Goal: Transaction & Acquisition: Purchase product/service

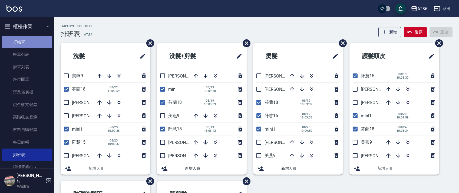
click at [36, 42] on link "打帳單" at bounding box center [27, 42] width 50 height 12
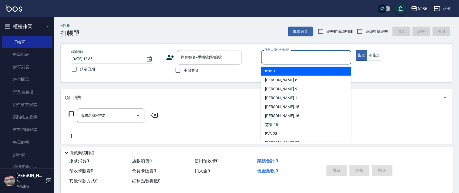
click at [270, 57] on div "服務人員姓名/編號 服務人員姓名/編號" at bounding box center [306, 57] width 90 height 14
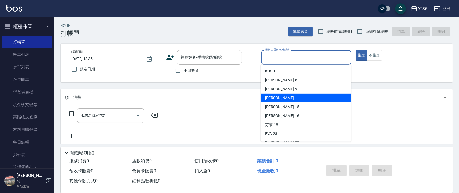
drag, startPoint x: 281, startPoint y: 97, endPoint x: 167, endPoint y: 52, distance: 123.2
click at [282, 97] on div "[PERSON_NAME] -11" at bounding box center [306, 97] width 90 height 9
type input "[PERSON_NAME]-11"
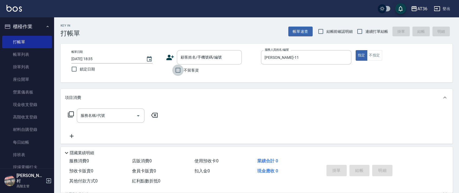
drag, startPoint x: 183, startPoint y: 69, endPoint x: 330, endPoint y: 41, distance: 149.9
click at [184, 70] on label "不留客資" at bounding box center [185, 69] width 27 height 11
click at [184, 70] on input "不留客資" at bounding box center [177, 69] width 11 height 11
checkbox input "true"
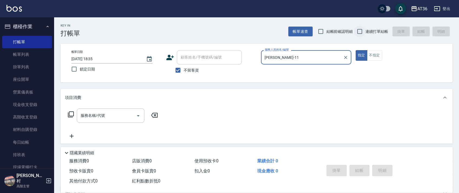
click at [362, 31] on input "連續打單結帳" at bounding box center [359, 31] width 11 height 11
checkbox input "true"
click at [70, 114] on icon at bounding box center [71, 114] width 6 height 6
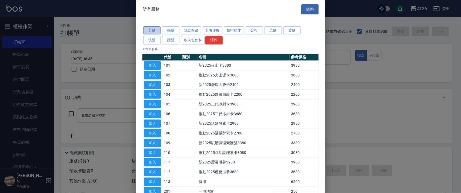
click at [155, 30] on button "剪髮" at bounding box center [151, 30] width 17 height 8
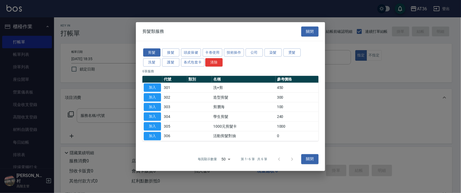
drag, startPoint x: 157, startPoint y: 83, endPoint x: 206, endPoint y: 71, distance: 50.9
click at [157, 84] on button "加入" at bounding box center [152, 87] width 17 height 8
type input "洗+剪(301)"
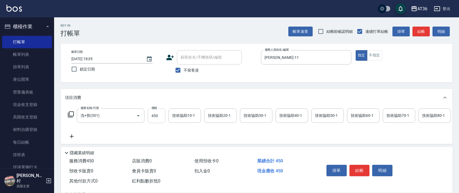
click at [151, 115] on input "450" at bounding box center [157, 115] width 18 height 15
click at [362, 168] on button "結帳" at bounding box center [359, 169] width 20 height 11
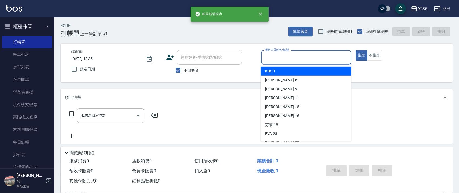
drag, startPoint x: 273, startPoint y: 58, endPoint x: 299, endPoint y: 72, distance: 29.9
click at [273, 60] on input "服務人員姓名/編號" at bounding box center [305, 56] width 85 height 9
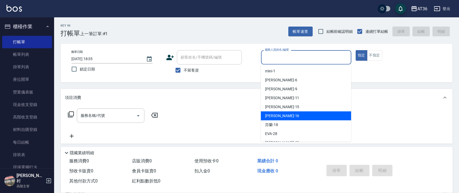
click at [281, 113] on div "[PERSON_NAME] -16" at bounding box center [306, 115] width 90 height 9
type input "[PERSON_NAME]-16"
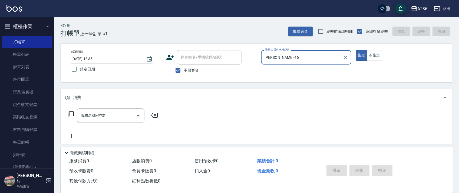
click at [73, 115] on icon at bounding box center [71, 114] width 6 height 6
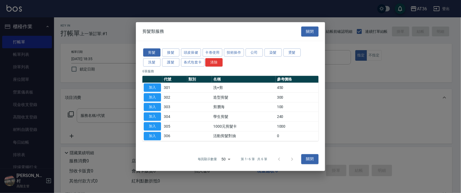
drag, startPoint x: 276, startPoint y: 52, endPoint x: 293, endPoint y: 134, distance: 83.2
click at [276, 54] on button "染髮" at bounding box center [273, 52] width 17 height 8
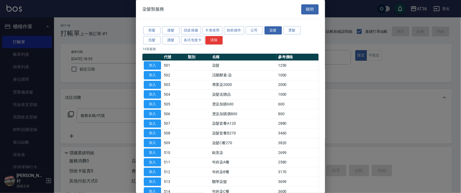
drag, startPoint x: 156, startPoint y: 63, endPoint x: 126, endPoint y: 105, distance: 51.4
click at [157, 64] on button "加入" at bounding box center [152, 65] width 17 height 8
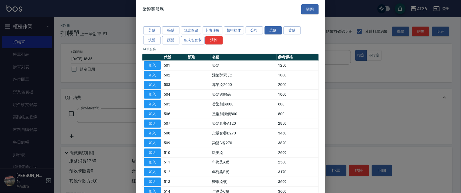
type input "染髮(501)"
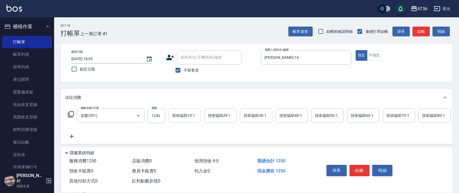
click at [153, 117] on input "1250" at bounding box center [157, 115] width 18 height 15
type input "1490"
click at [364, 170] on button "結帳" at bounding box center [359, 169] width 20 height 11
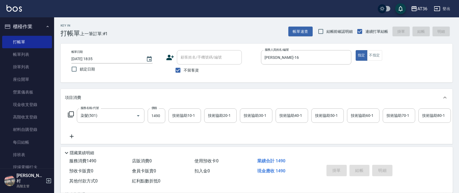
type input "[DATE] 18:36"
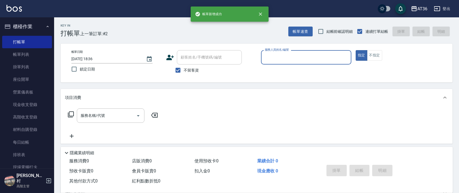
click at [279, 60] on input "服務人員姓名/編號" at bounding box center [305, 56] width 85 height 9
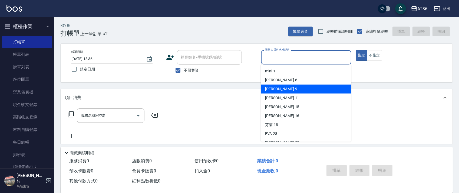
click at [283, 87] on div "美燕 -9" at bounding box center [306, 88] width 90 height 9
type input "美燕-9"
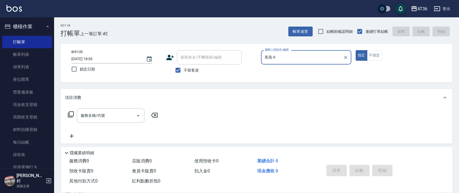
click at [72, 113] on icon at bounding box center [71, 114] width 6 height 6
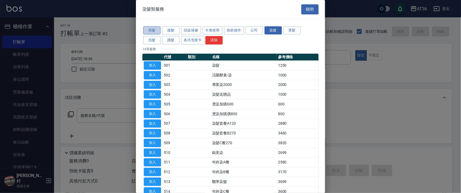
click at [150, 31] on button "剪髮" at bounding box center [151, 30] width 17 height 8
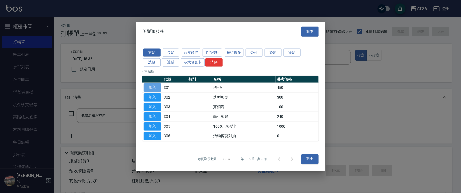
click at [155, 88] on button "加入" at bounding box center [152, 87] width 17 height 8
type input "洗+剪(301)"
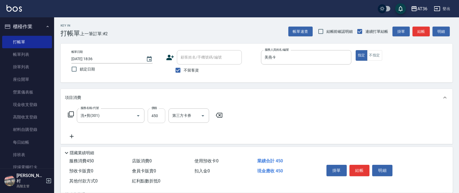
click at [150, 115] on input "450" at bounding box center [157, 115] width 18 height 15
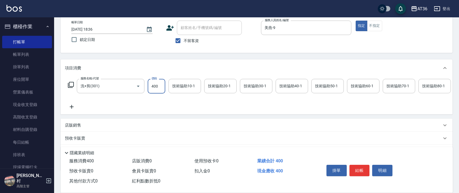
scroll to position [64, 0]
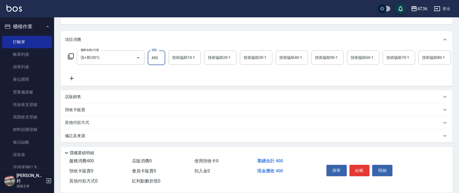
type input "400"
click at [85, 120] on p "其他付款方式" at bounding box center [78, 123] width 27 height 6
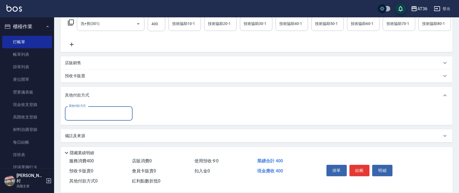
scroll to position [98, 0]
click at [88, 112] on input "其他付款方式" at bounding box center [98, 112] width 63 height 9
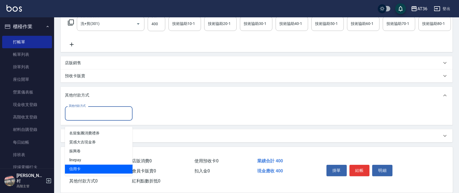
drag, startPoint x: 81, startPoint y: 158, endPoint x: 153, endPoint y: 113, distance: 85.1
click at [83, 157] on ul "名留集團消費禮券 質感大吉現金券 振興卷 linepay 信用卡" at bounding box center [99, 150] width 68 height 49
click at [84, 164] on span "信用卡" at bounding box center [99, 168] width 68 height 9
type input "信用卡"
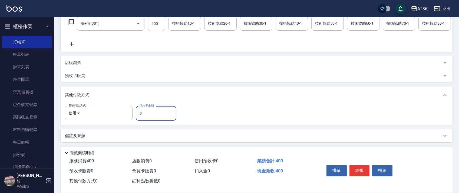
click at [136, 114] on input "0" at bounding box center [156, 113] width 41 height 15
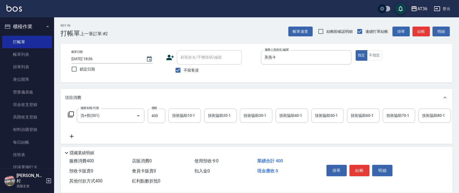
scroll to position [98, 0]
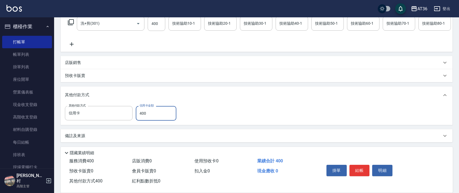
drag, startPoint x: 141, startPoint y: 114, endPoint x: 172, endPoint y: 113, distance: 31.4
click at [141, 114] on input "400" at bounding box center [156, 113] width 41 height 15
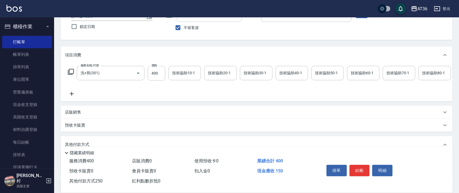
scroll to position [0, 0]
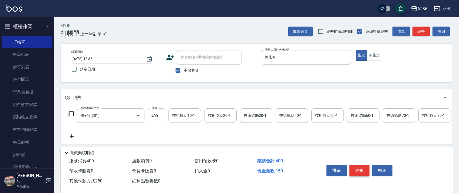
type input "250"
click at [355, 170] on button "結帳" at bounding box center [359, 169] width 20 height 11
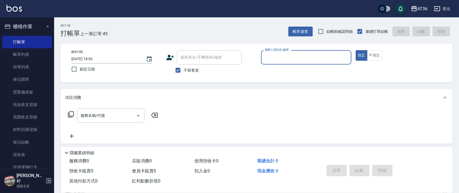
drag, startPoint x: 269, startPoint y: 57, endPoint x: 272, endPoint y: 58, distance: 3.1
click at [270, 57] on input "服務人員姓名/編號" at bounding box center [305, 56] width 85 height 9
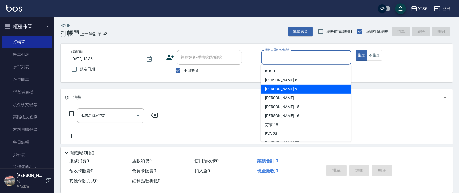
drag, startPoint x: 289, startPoint y: 92, endPoint x: 290, endPoint y: 85, distance: 6.8
click at [289, 91] on div "美燕 -9" at bounding box center [306, 88] width 90 height 9
type input "美燕-9"
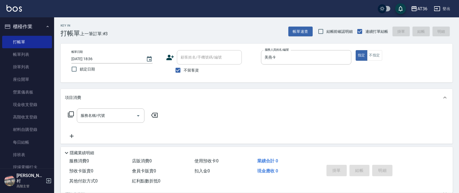
drag, startPoint x: 67, startPoint y: 113, endPoint x: 75, endPoint y: 113, distance: 8.9
click at [67, 113] on div "服務名稱/代號 服務名稱/代號" at bounding box center [113, 115] width 96 height 14
click at [72, 113] on icon at bounding box center [71, 114] width 6 height 6
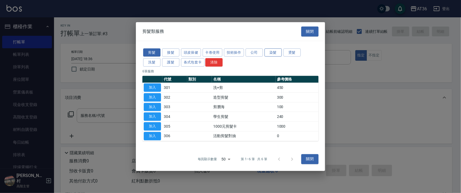
click at [275, 52] on button "染髮" at bounding box center [273, 52] width 17 height 8
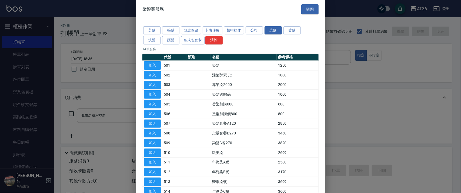
drag, startPoint x: 154, startPoint y: 62, endPoint x: 142, endPoint y: 119, distance: 58.0
click at [154, 63] on button "加入" at bounding box center [152, 65] width 17 height 8
type input "染髮(501)"
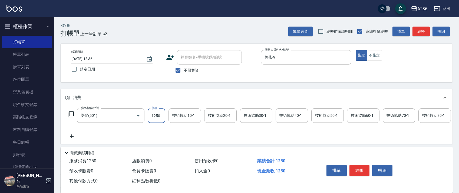
drag, startPoint x: 151, startPoint y: 114, endPoint x: 179, endPoint y: 111, distance: 27.1
click at [151, 114] on input "1250" at bounding box center [157, 115] width 18 height 15
click at [152, 116] on input "2090" at bounding box center [157, 115] width 18 height 15
type input "2990"
click at [288, 115] on div "技術協助40-1 技術協助40-1" at bounding box center [292, 115] width 32 height 14
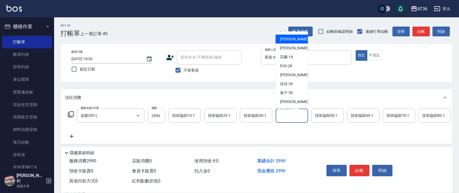
scroll to position [70, 0]
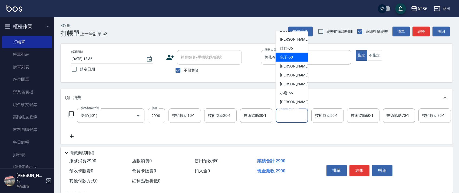
click at [297, 58] on div "兔子 -50" at bounding box center [292, 57] width 32 height 9
type input "兔子-50"
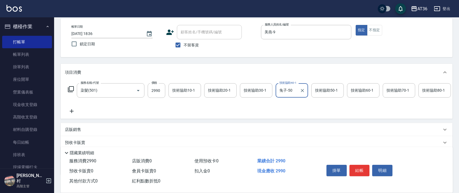
scroll to position [64, 0]
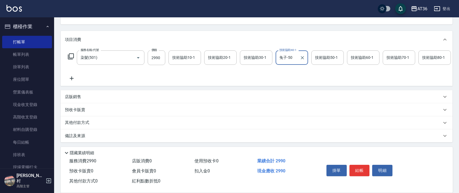
click at [85, 122] on p "其他付款方式" at bounding box center [78, 123] width 27 height 6
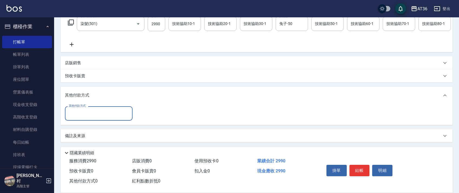
scroll to position [97, 0]
click at [90, 118] on input "其他付款方式" at bounding box center [98, 112] width 63 height 9
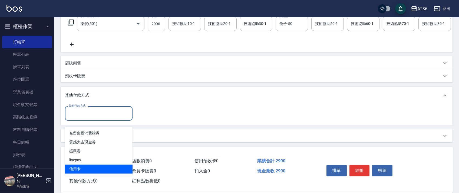
drag, startPoint x: 72, startPoint y: 160, endPoint x: 157, endPoint y: 95, distance: 107.3
click at [76, 164] on span "信用卡" at bounding box center [99, 168] width 68 height 9
type input "信用卡"
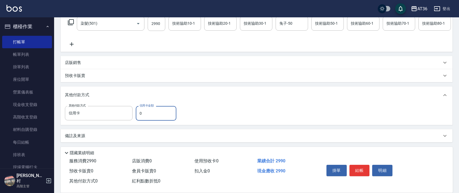
click at [137, 114] on input "0" at bounding box center [156, 113] width 41 height 15
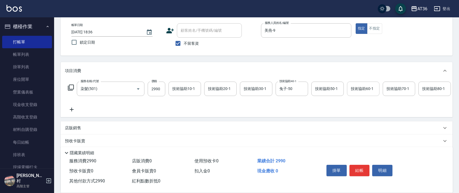
scroll to position [0, 0]
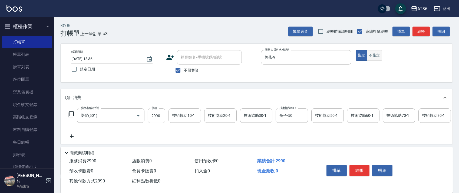
type input "2990"
drag, startPoint x: 375, startPoint y: 57, endPoint x: 426, endPoint y: 110, distance: 72.7
click at [375, 60] on button "不指定" at bounding box center [374, 55] width 15 height 11
click at [357, 167] on button "結帳" at bounding box center [359, 169] width 20 height 11
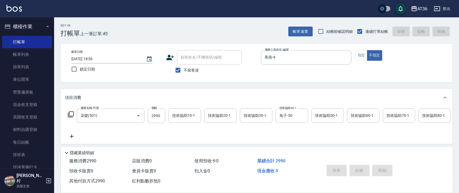
type input "[DATE] 18:37"
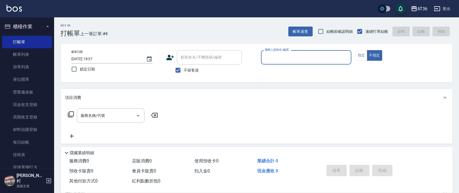
click at [266, 58] on input "服務人員姓名/編號" at bounding box center [305, 56] width 85 height 9
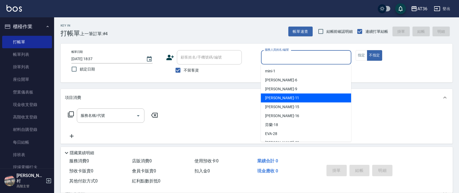
click at [283, 97] on div "[PERSON_NAME] -11" at bounding box center [306, 97] width 90 height 9
type input "[PERSON_NAME]-11"
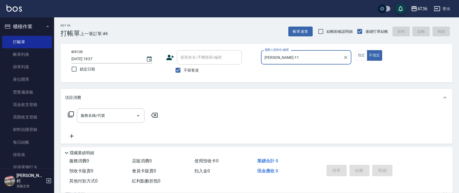
click at [72, 113] on icon at bounding box center [71, 114] width 6 height 6
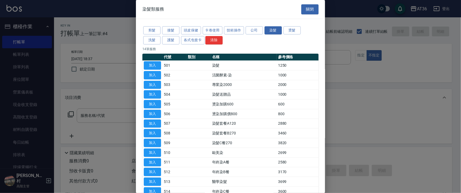
click at [154, 33] on button "剪髮" at bounding box center [151, 30] width 17 height 8
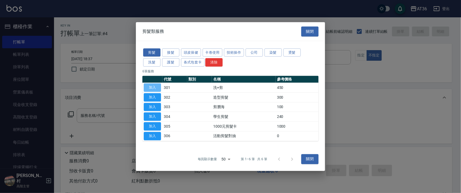
drag, startPoint x: 151, startPoint y: 91, endPoint x: 164, endPoint y: 99, distance: 15.1
click at [151, 92] on td "加入" at bounding box center [153, 88] width 20 height 10
click at [155, 97] on button "加入" at bounding box center [152, 97] width 17 height 8
type input "造型剪髮(302)"
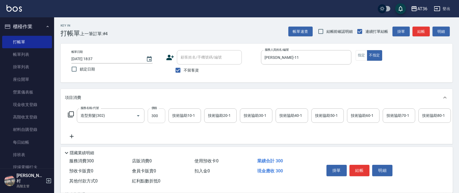
drag, startPoint x: 157, startPoint y: 116, endPoint x: 162, endPoint y: 116, distance: 4.6
click at [157, 117] on input "300" at bounding box center [157, 115] width 18 height 15
type input "278"
click at [356, 166] on button "結帳" at bounding box center [359, 169] width 20 height 11
